Goal: Information Seeking & Learning: Learn about a topic

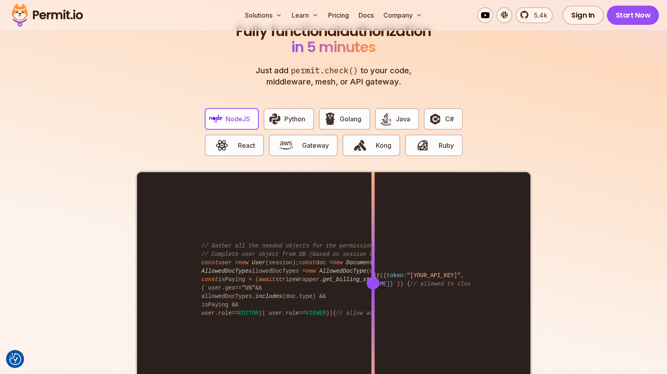
scroll to position [1516, 0]
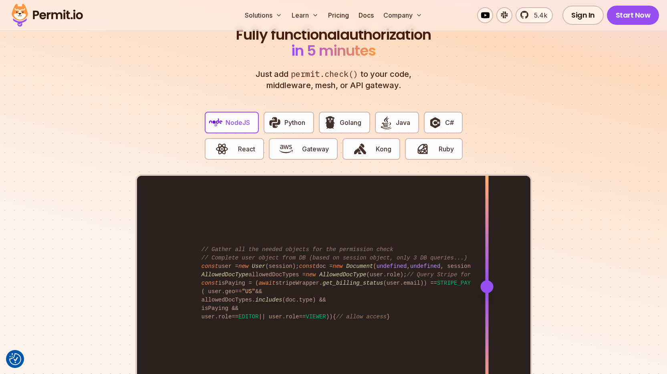
drag, startPoint x: 374, startPoint y: 280, endPoint x: 486, endPoint y: 287, distance: 112.7
click at [486, 287] on div at bounding box center [486, 286] width 3 height 221
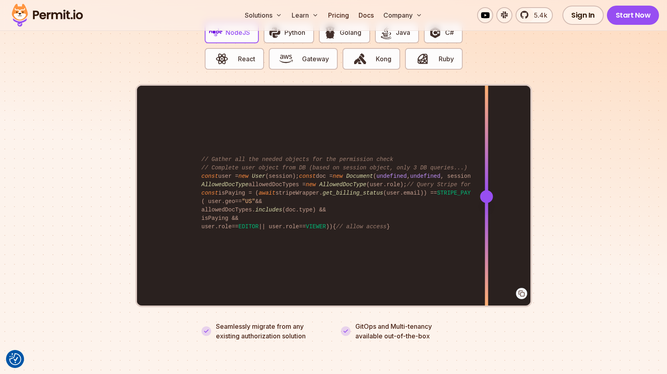
scroll to position [1607, 0]
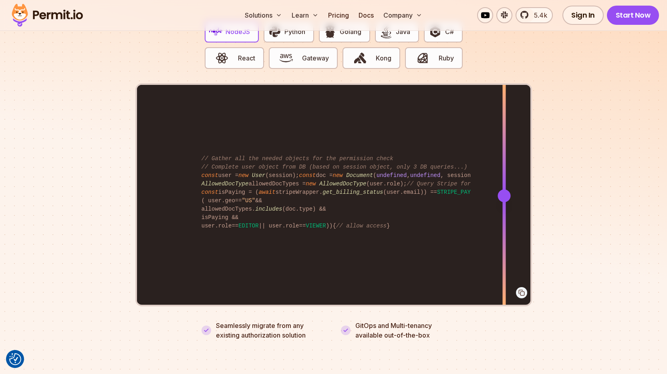
drag, startPoint x: 486, startPoint y: 188, endPoint x: 504, endPoint y: 197, distance: 19.2
click at [504, 197] on div at bounding box center [503, 195] width 3 height 221
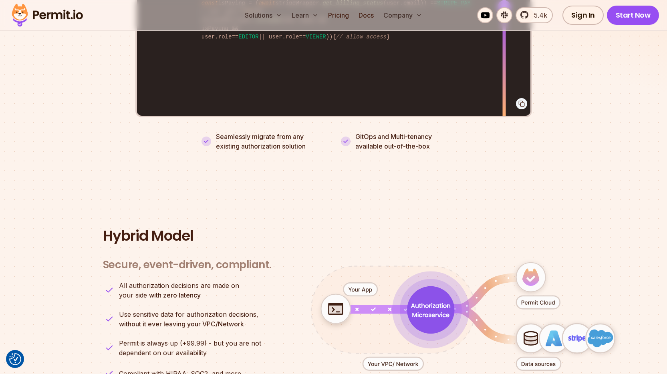
scroll to position [1796, 0]
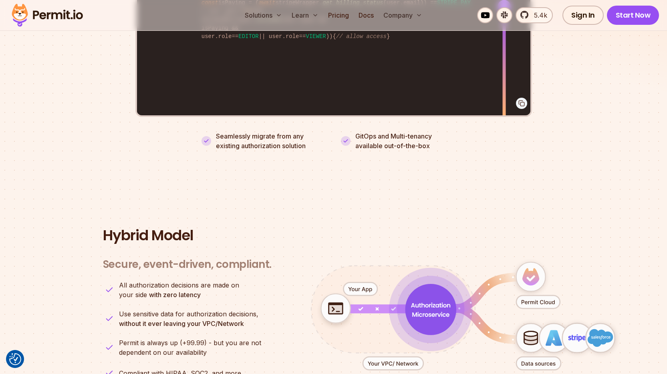
click at [132, 227] on h2 "Hybrid Model" at bounding box center [333, 235] width 461 height 16
click at [95, 199] on section "Hybrid Model Secure, event-driven, compliant. Engines OPA / Cedar Policy Update…" at bounding box center [333, 322] width 667 height 267
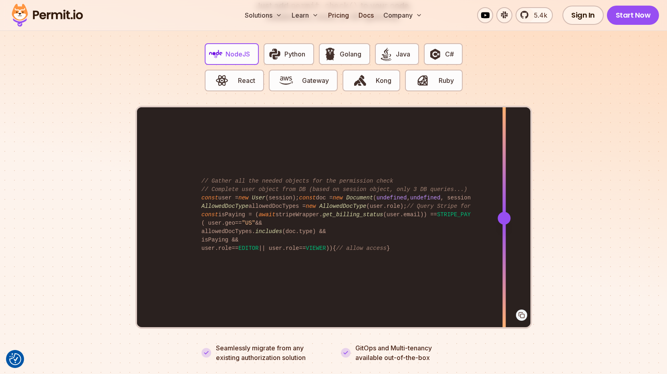
scroll to position [1595, 0]
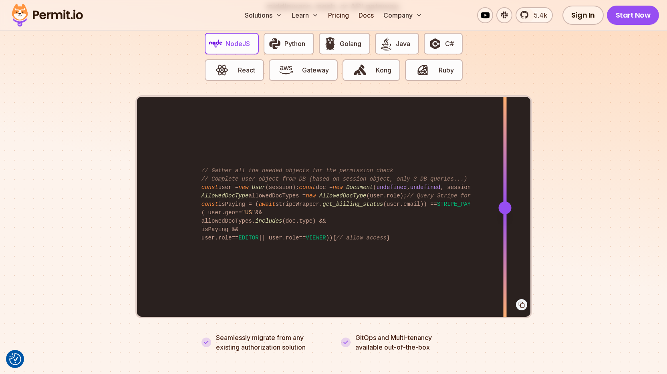
drag, startPoint x: 503, startPoint y: 197, endPoint x: 504, endPoint y: 224, distance: 26.5
click at [504, 224] on div at bounding box center [504, 207] width 3 height 221
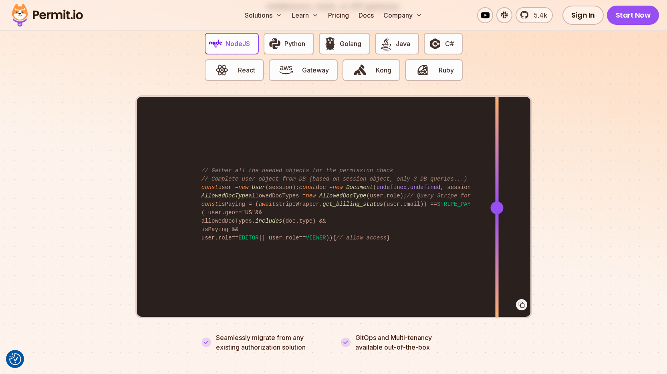
drag, startPoint x: 506, startPoint y: 199, endPoint x: 497, endPoint y: 185, distance: 16.8
click at [497, 185] on div at bounding box center [496, 207] width 3 height 221
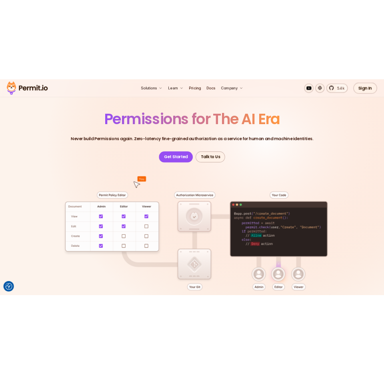
scroll to position [0, 0]
